Goal: Information Seeking & Learning: Learn about a topic

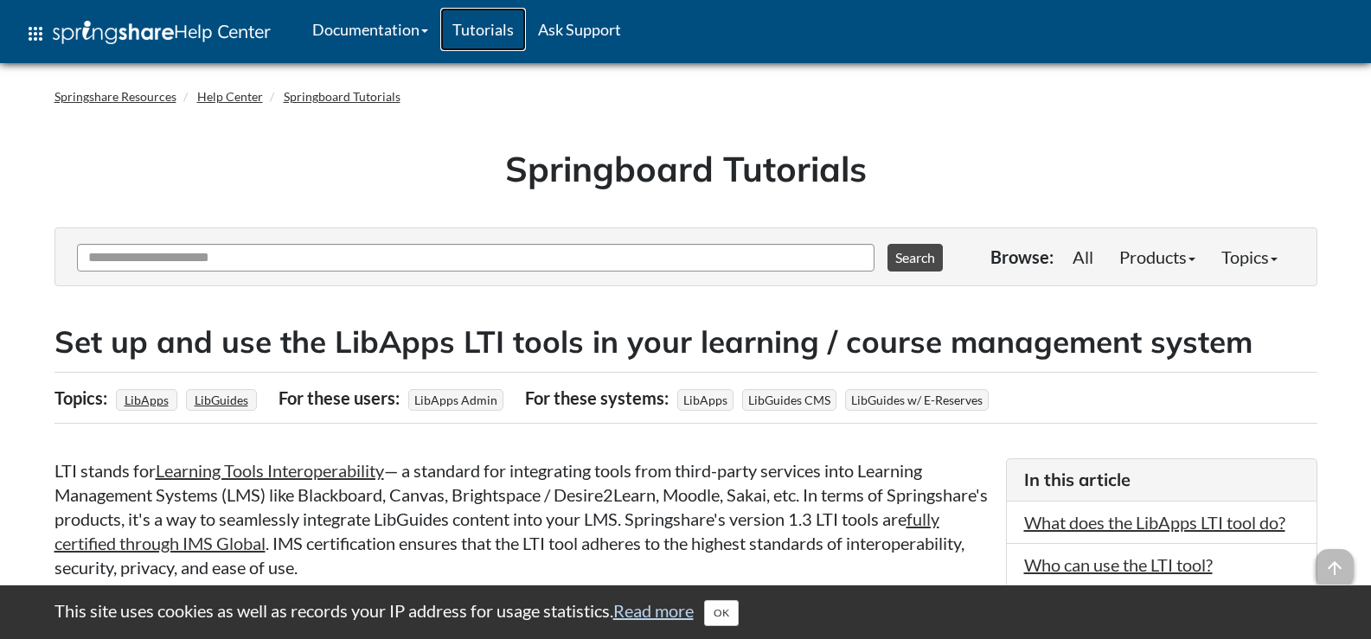
click at [509, 32] on link "Tutorials" at bounding box center [483, 29] width 86 height 43
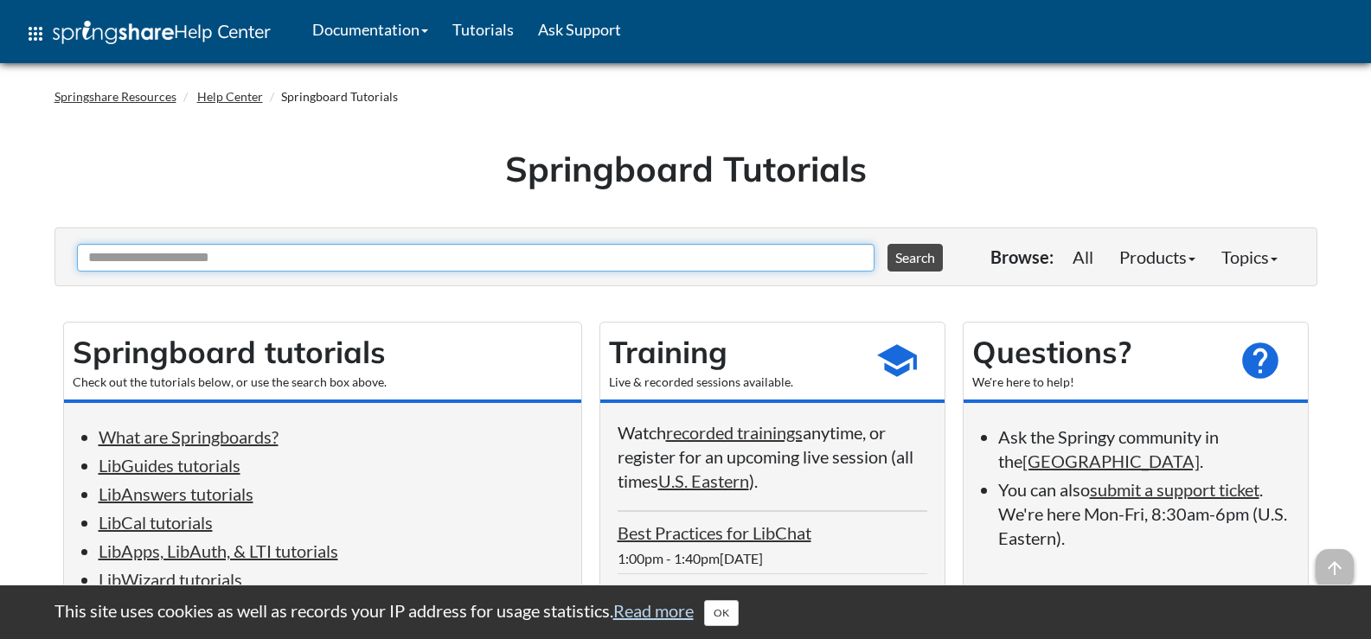
click at [440, 255] on input "Ask Another Question" at bounding box center [476, 258] width 798 height 28
type input "***"
click at [888, 244] on button "Search" at bounding box center [915, 258] width 55 height 28
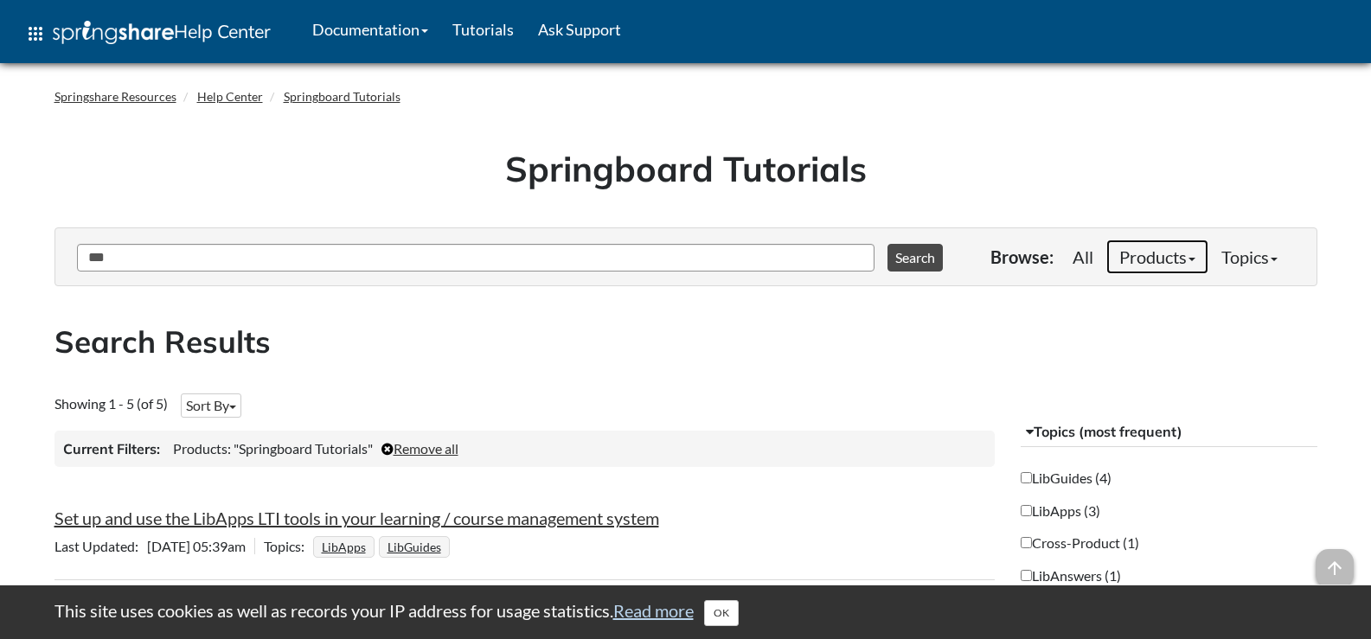
click at [1150, 260] on link "Products" at bounding box center [1157, 257] width 102 height 35
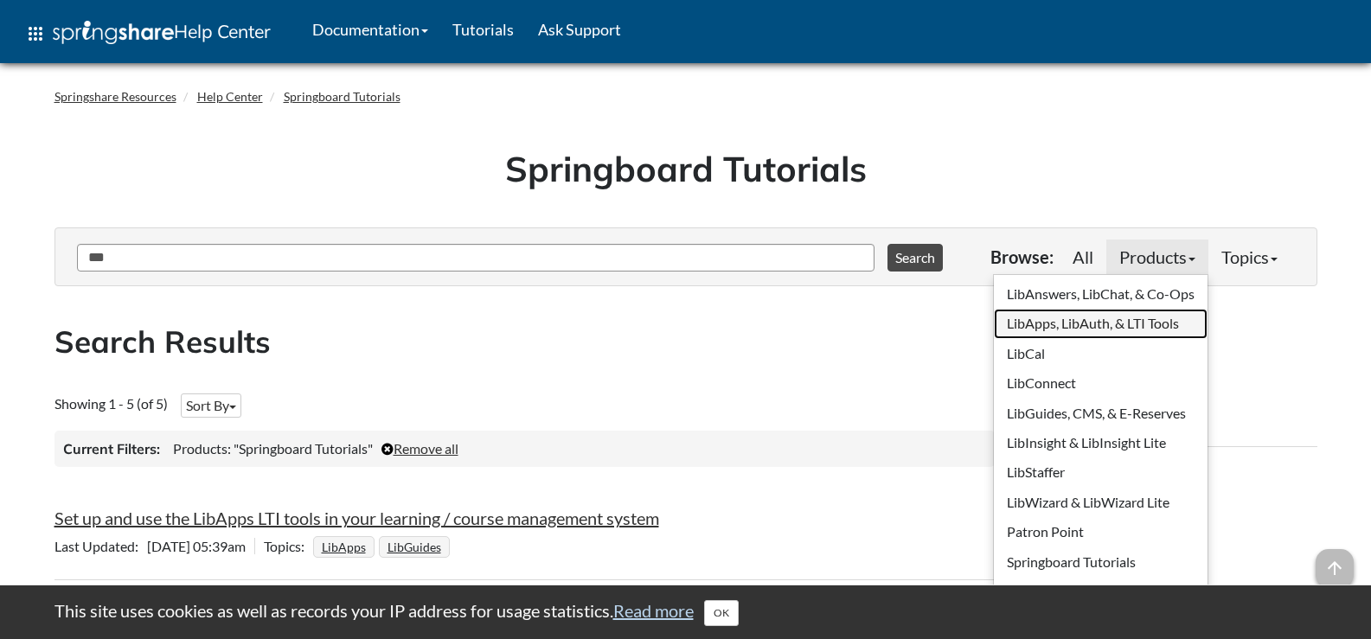
click at [1109, 330] on link "LibApps, LibAuth, & LTI Tools" at bounding box center [1101, 323] width 214 height 29
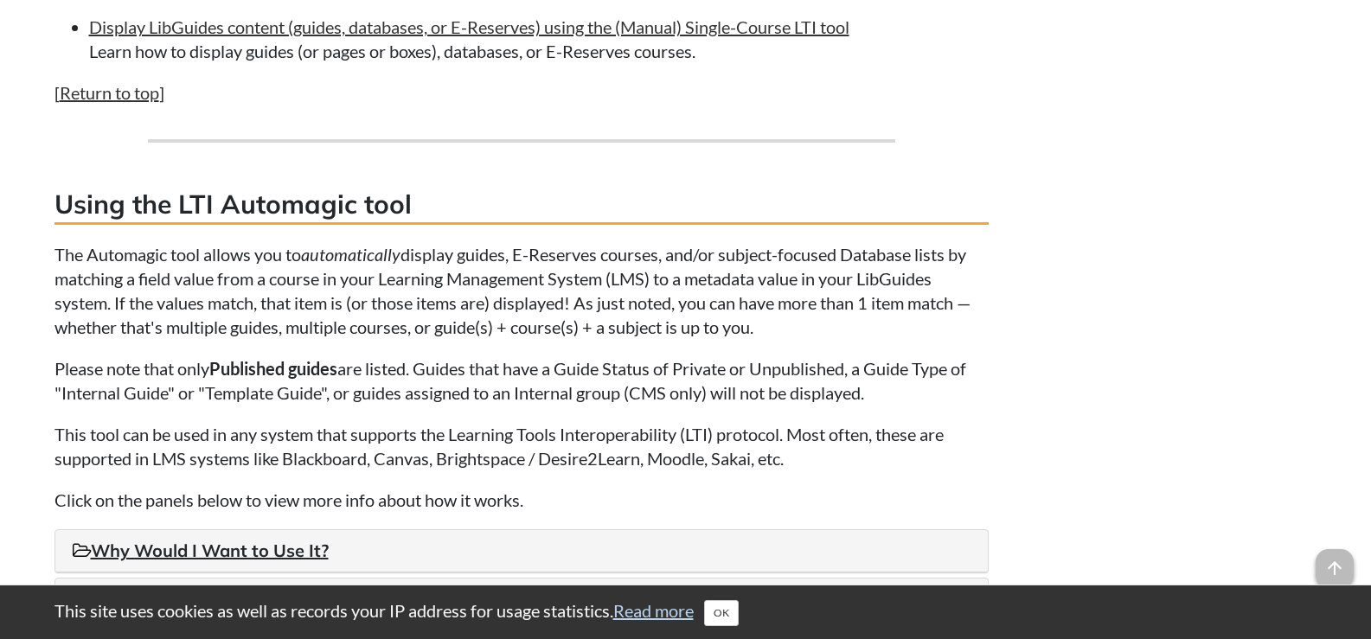
scroll to position [5046, 0]
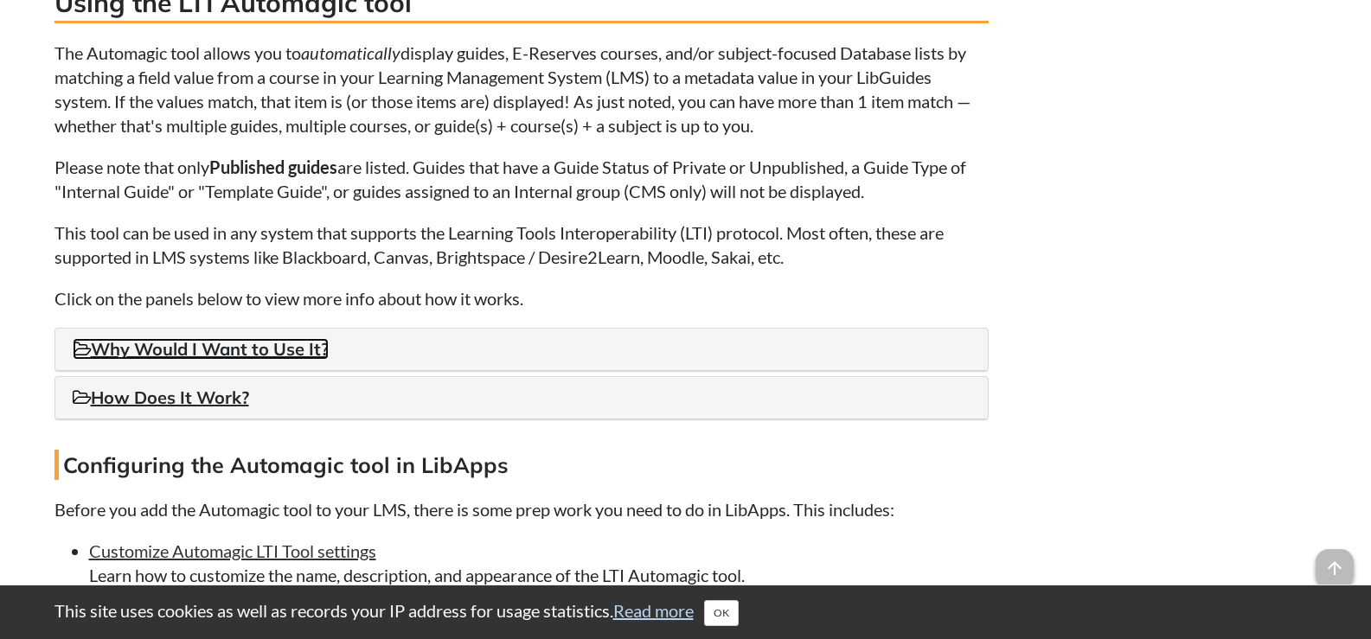
click at [289, 360] on link "Why Would I Want to Use It?" at bounding box center [201, 349] width 256 height 22
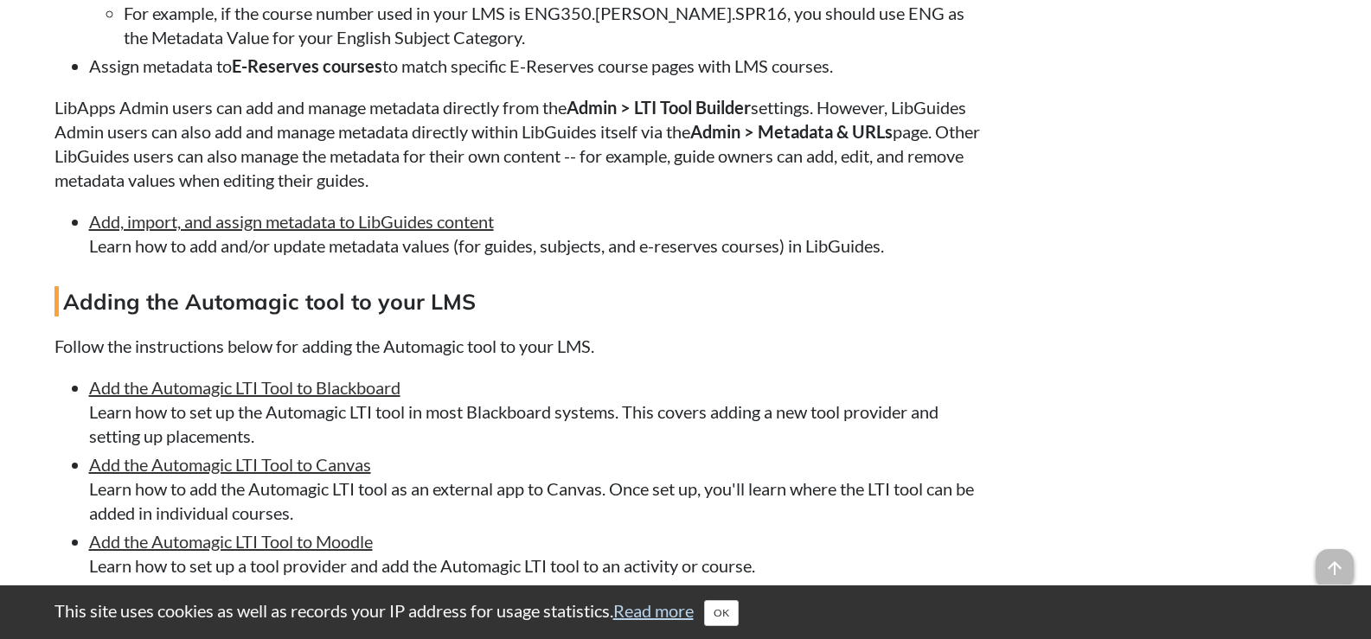
scroll to position [6863, 0]
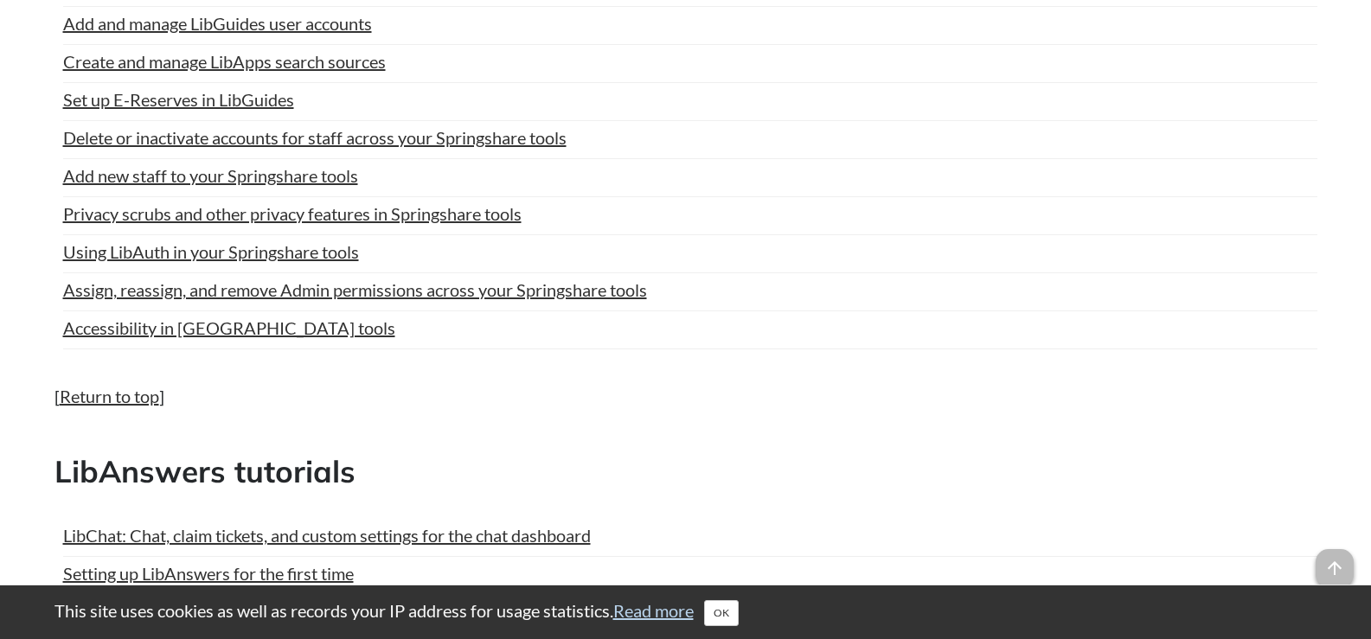
scroll to position [1615, 0]
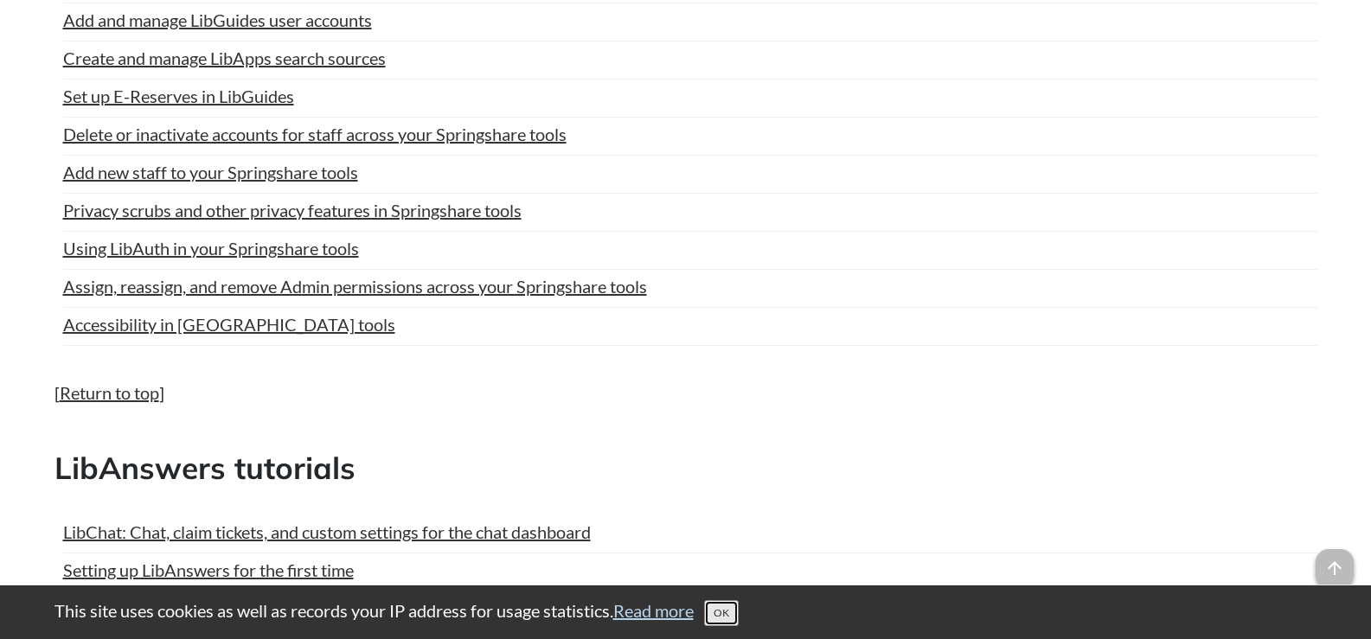
drag, startPoint x: 736, startPoint y: 607, endPoint x: 737, endPoint y: 568, distance: 39.8
click at [736, 606] on button "OK" at bounding box center [721, 613] width 35 height 26
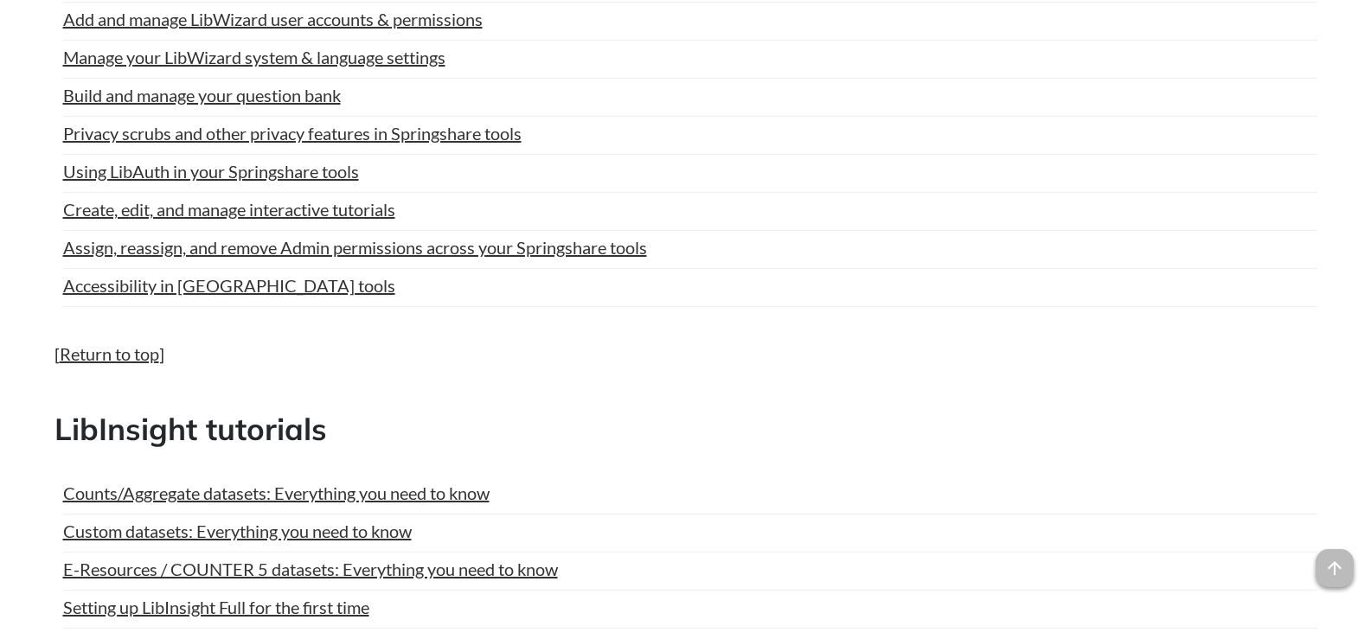
scroll to position [5854, 0]
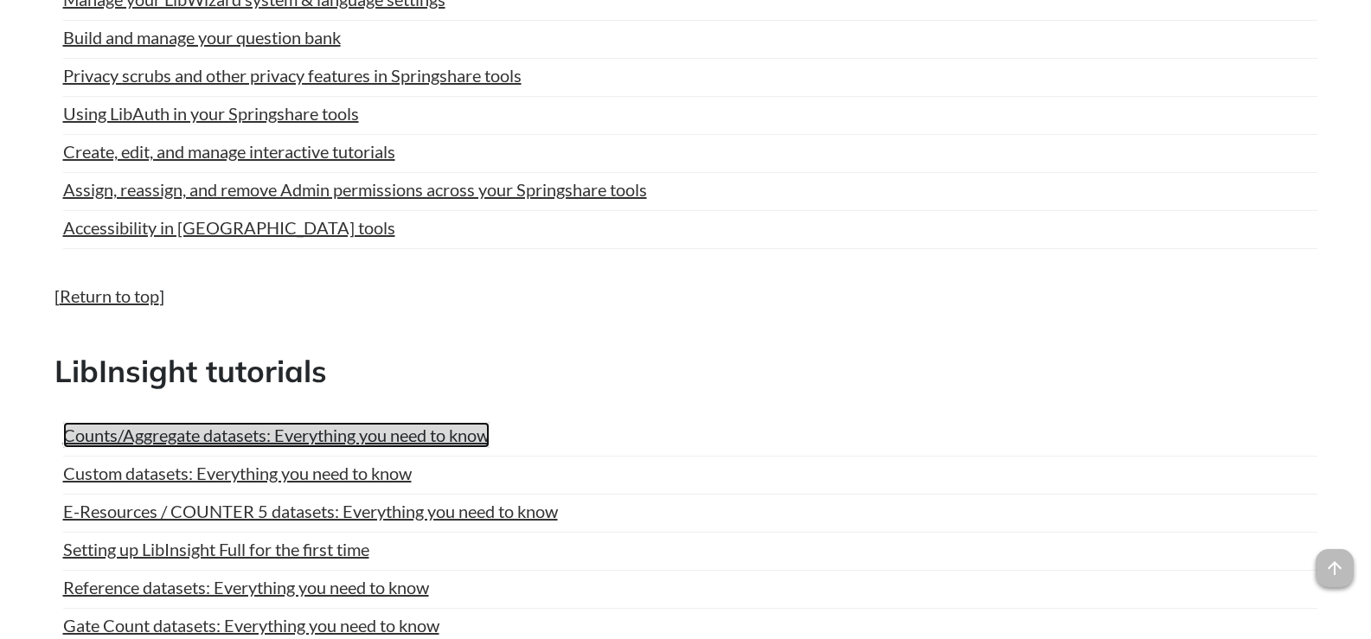
click at [403, 433] on link "Counts/Aggregate datasets: Everything you need to know" at bounding box center [276, 435] width 426 height 26
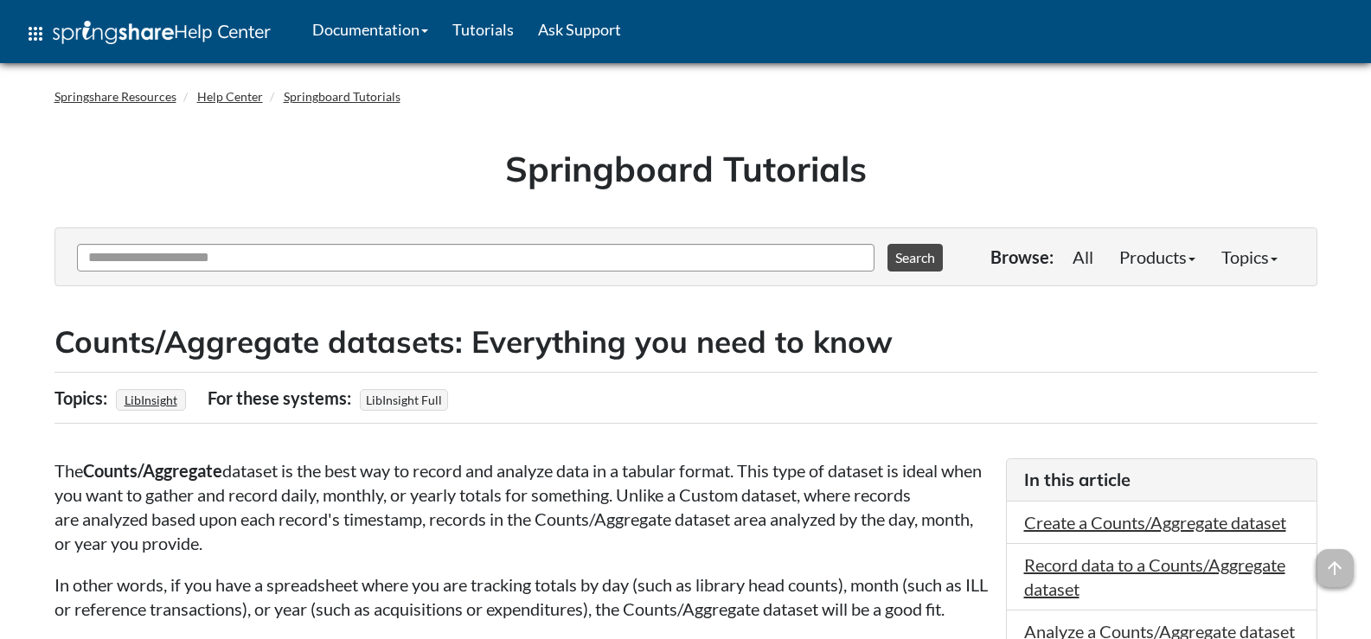
drag, startPoint x: 1020, startPoint y: 264, endPoint x: 1087, endPoint y: 259, distance: 67.7
click at [1023, 263] on p "Browse:" at bounding box center [1022, 257] width 63 height 24
click at [1083, 260] on link "All" at bounding box center [1083, 257] width 47 height 35
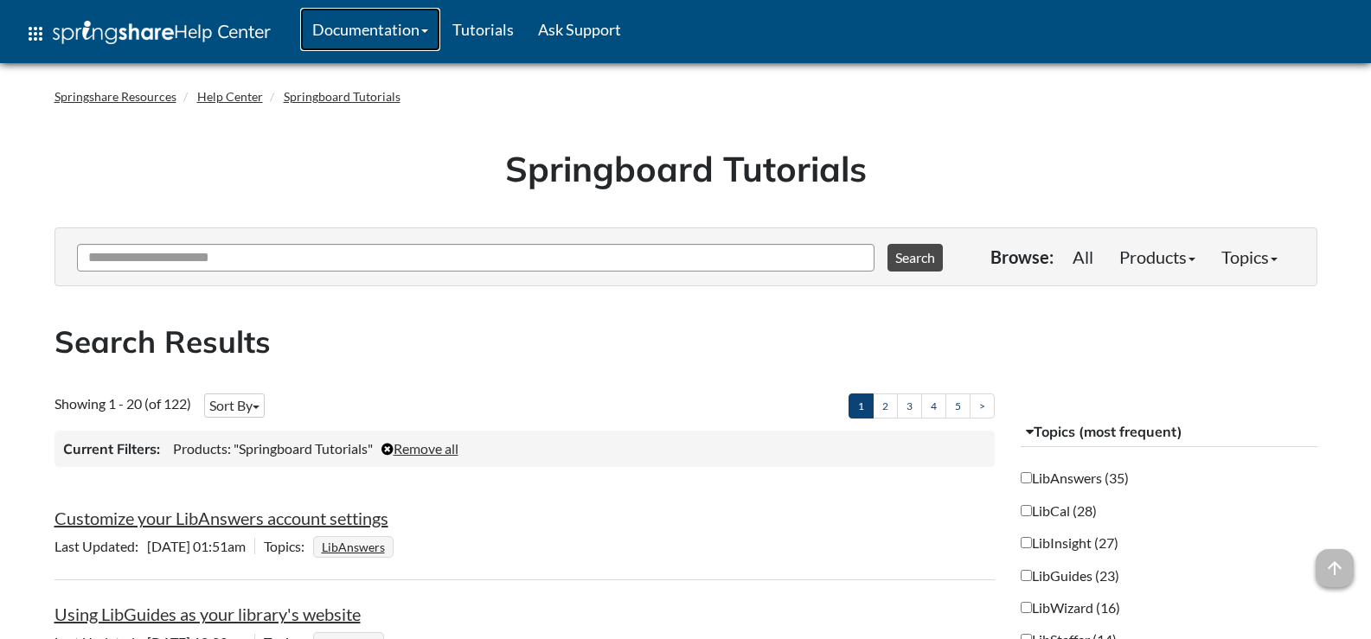
click at [391, 31] on link "Documentation" at bounding box center [370, 29] width 140 height 43
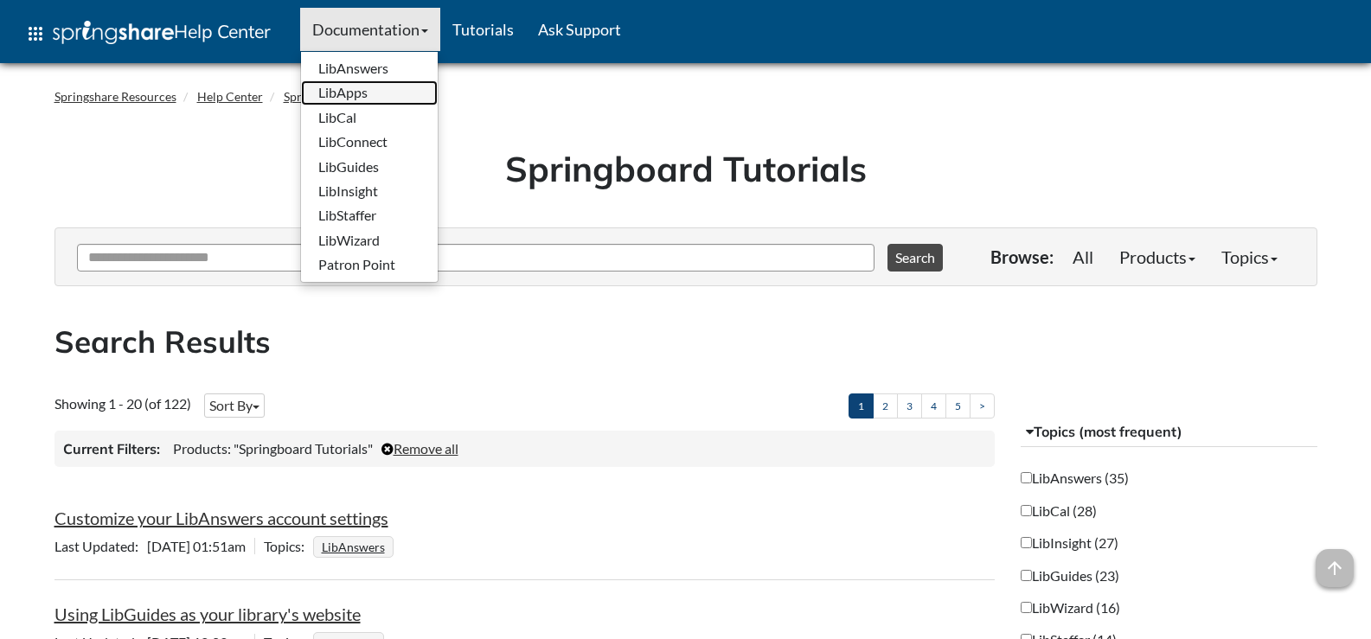
click at [372, 85] on link "LibApps" at bounding box center [369, 92] width 137 height 24
